Goal: Check status

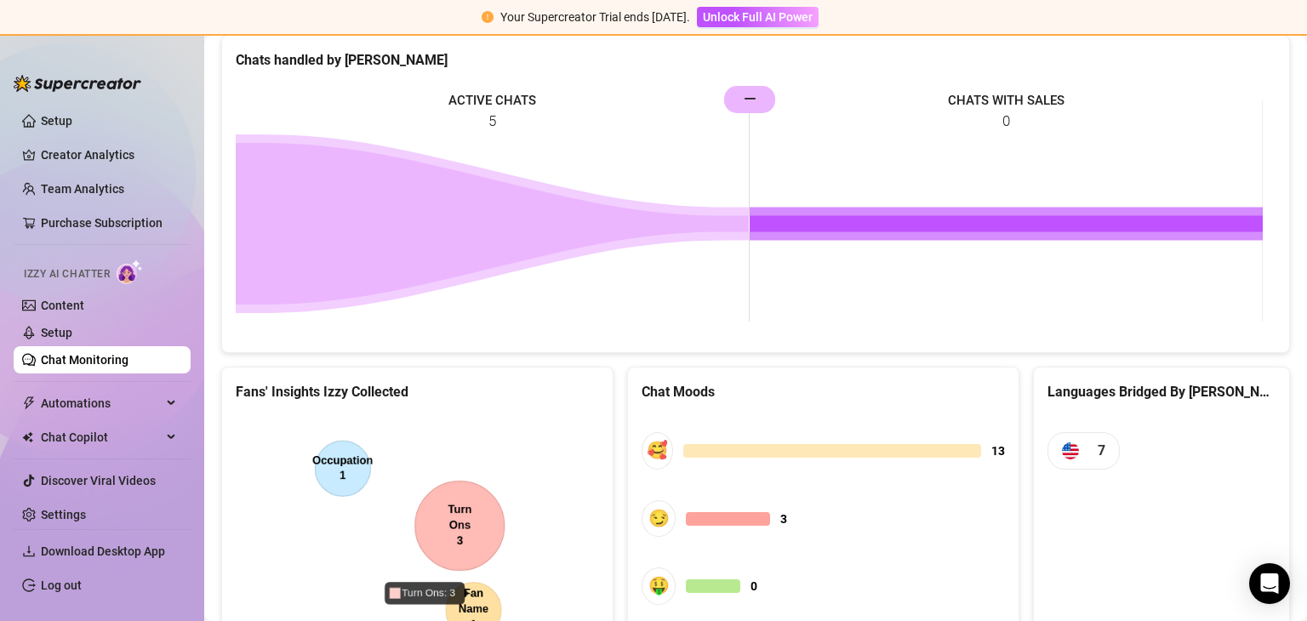
scroll to position [869, 0]
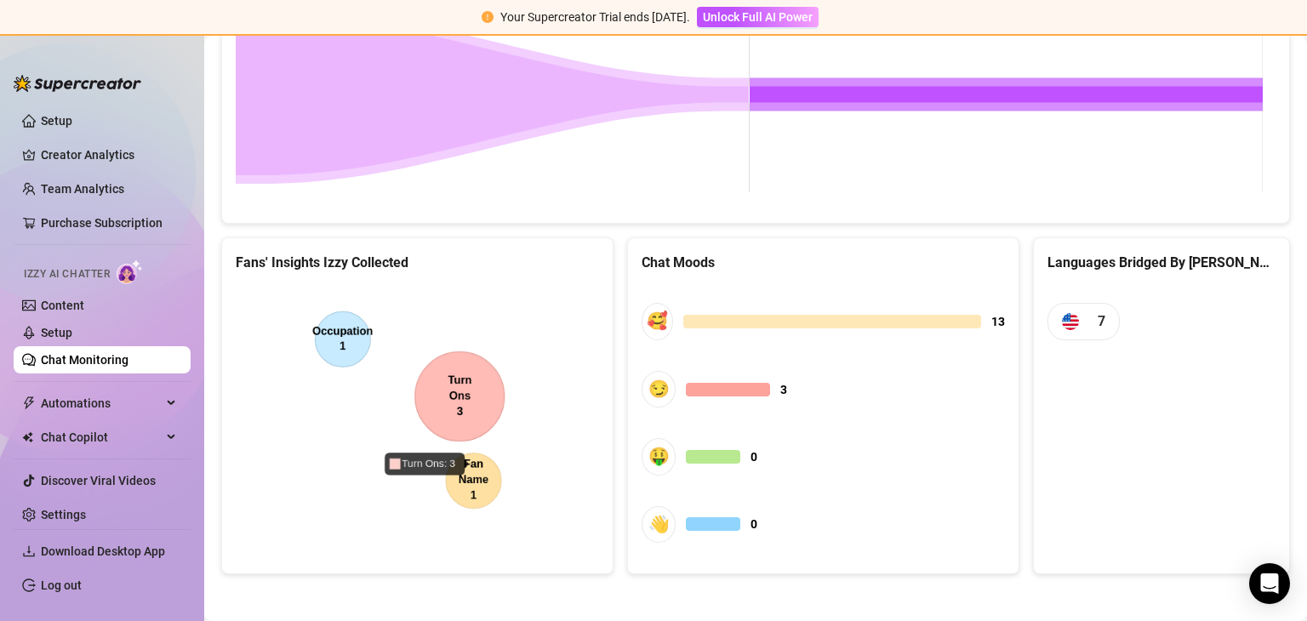
click at [485, 407] on canvas at bounding box center [415, 413] width 359 height 255
click at [342, 327] on canvas at bounding box center [415, 413] width 359 height 255
